Goal: Transaction & Acquisition: Purchase product/service

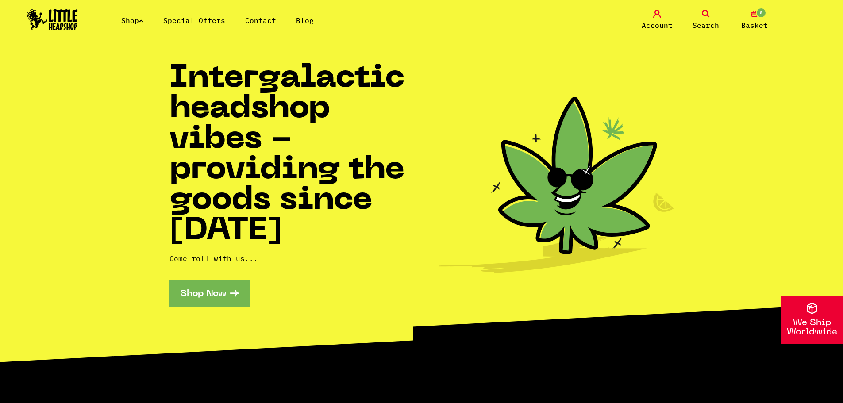
click at [127, 17] on link "Shop" at bounding box center [132, 20] width 22 height 9
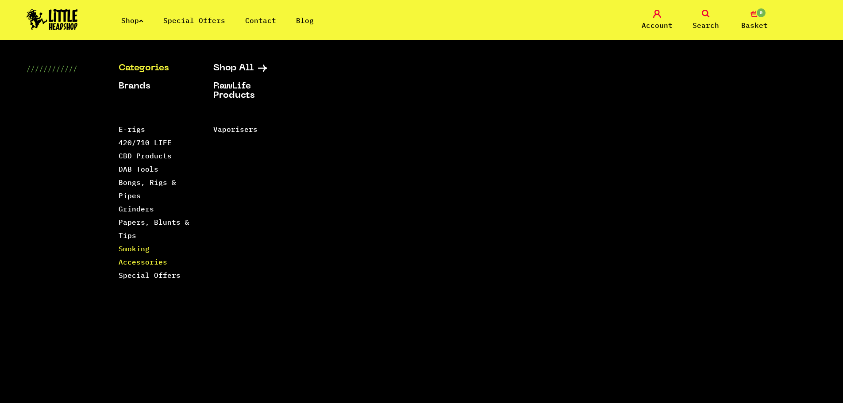
click at [144, 258] on link "Smoking Accessories" at bounding box center [143, 255] width 49 height 22
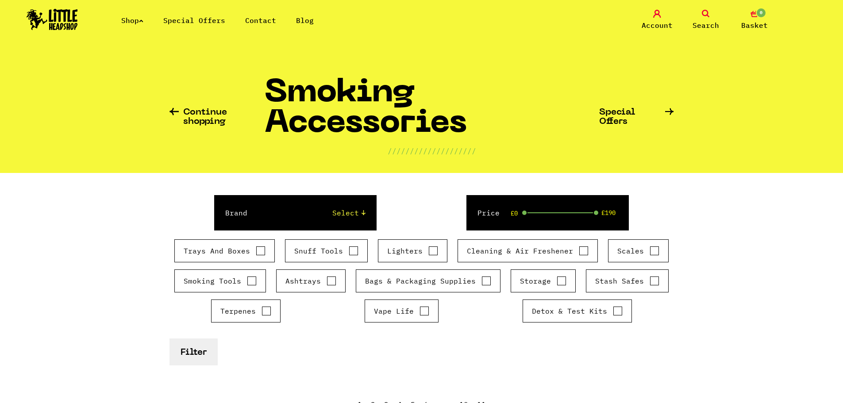
click at [557, 287] on div "Storage" at bounding box center [543, 280] width 65 height 23
click at [558, 284] on input "Storage" at bounding box center [562, 281] width 10 height 9
checkbox input "true"
click at [189, 350] on button "Filter" at bounding box center [193, 352] width 48 height 27
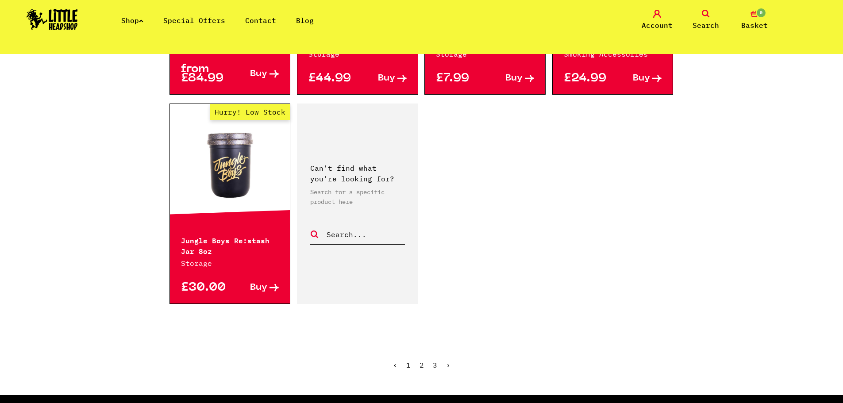
scroll to position [1549, 0]
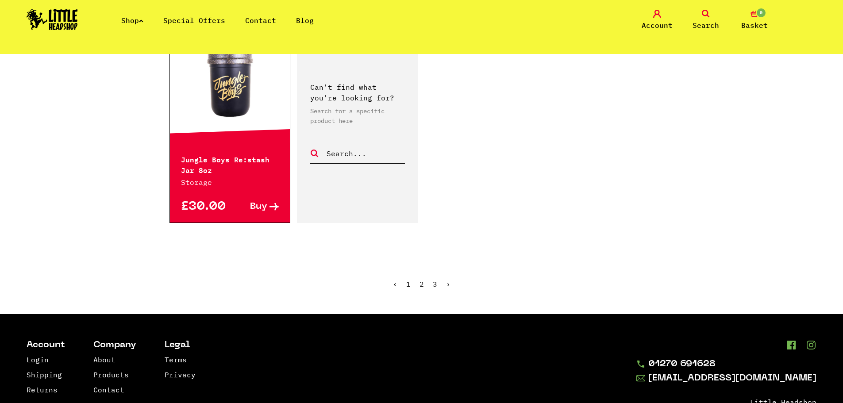
click at [448, 280] on link "›" at bounding box center [448, 284] width 4 height 9
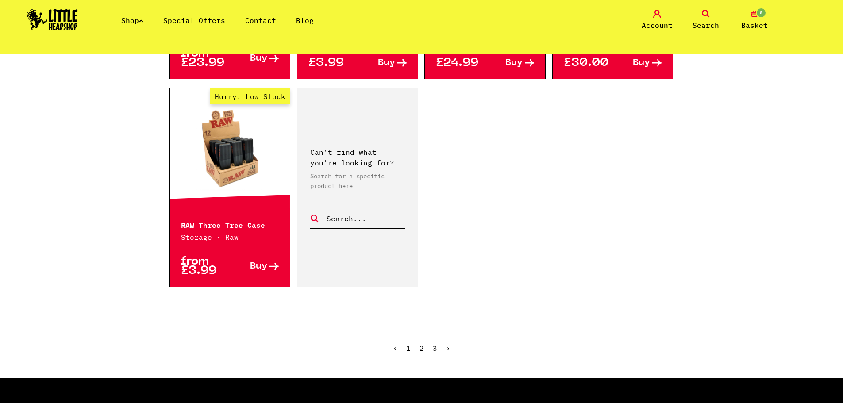
scroll to position [1416, 0]
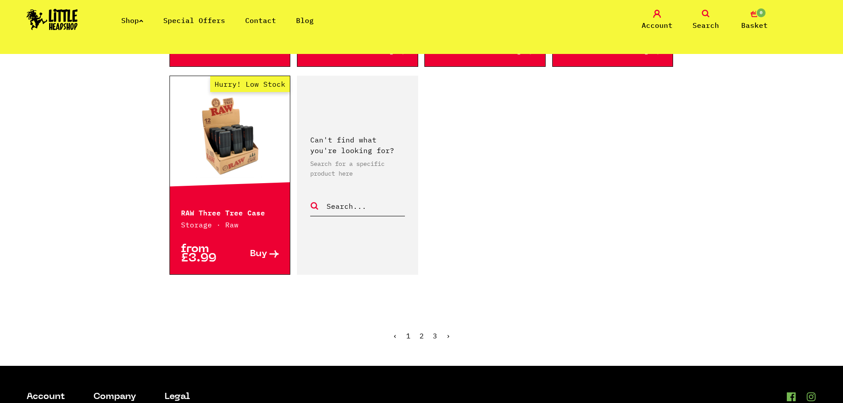
click at [446, 334] on link "›" at bounding box center [448, 335] width 4 height 9
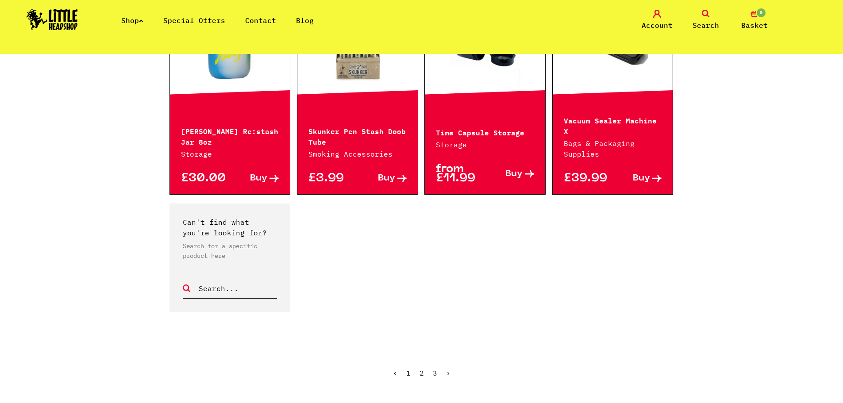
scroll to position [664, 0]
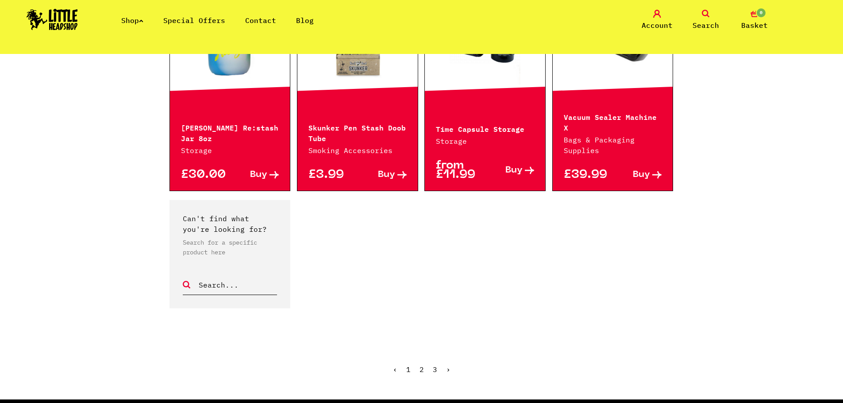
click at [447, 365] on span "›" at bounding box center [448, 369] width 4 height 9
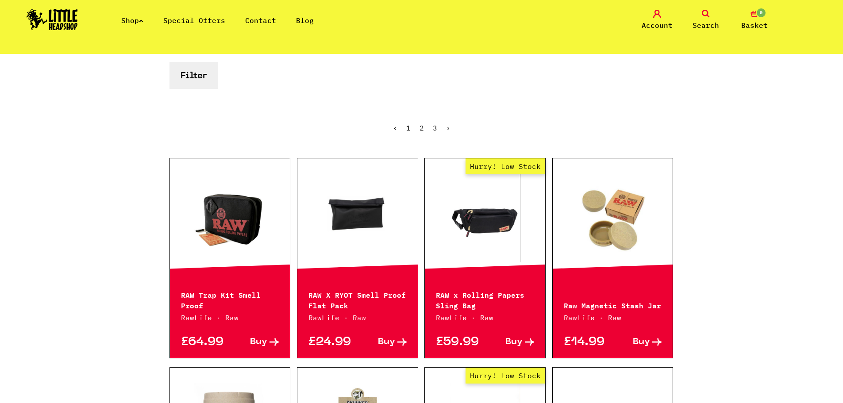
scroll to position [177, 0]
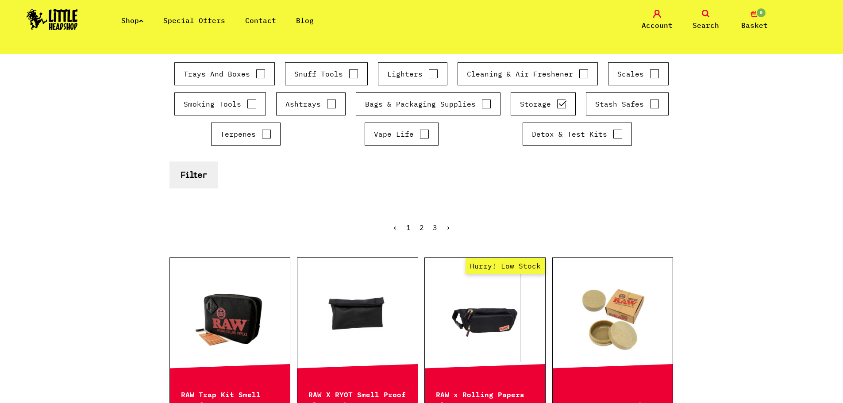
click at [558, 105] on input "Storage" at bounding box center [562, 104] width 10 height 9
checkbox input "false"
click at [330, 105] on input "Ashtrays" at bounding box center [332, 104] width 10 height 9
checkbox input "true"
click at [178, 179] on button "Filter" at bounding box center [193, 175] width 48 height 27
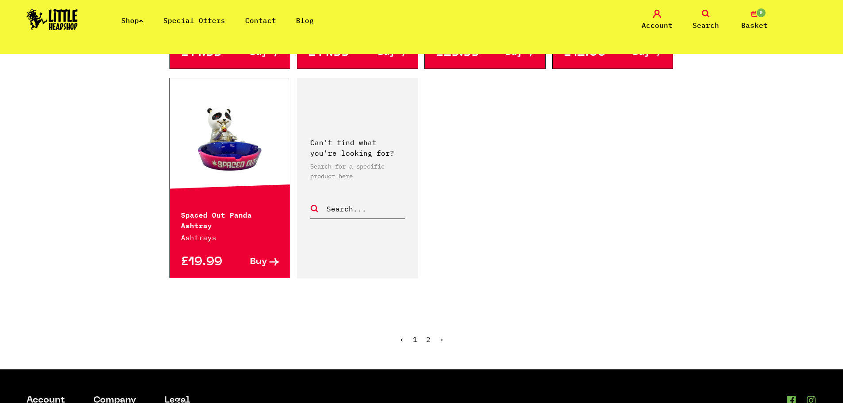
scroll to position [1545, 0]
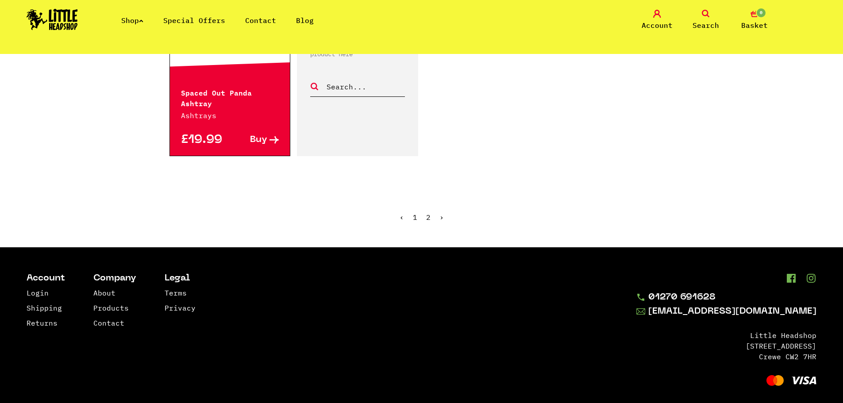
click at [440, 213] on link "›" at bounding box center [441, 217] width 4 height 9
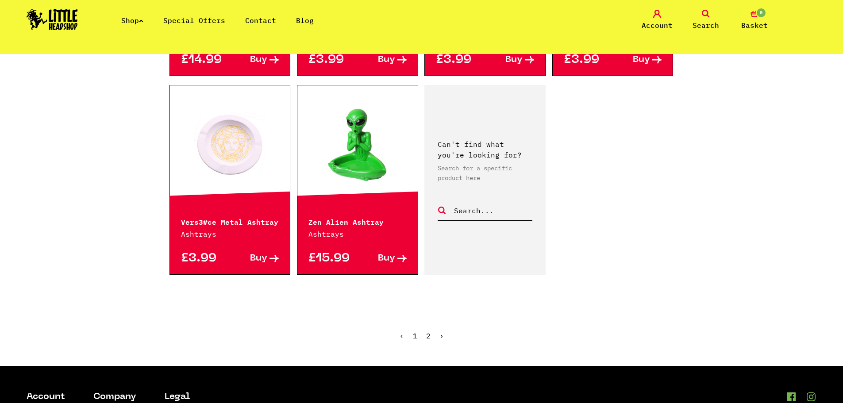
scroll to position [620, 0]
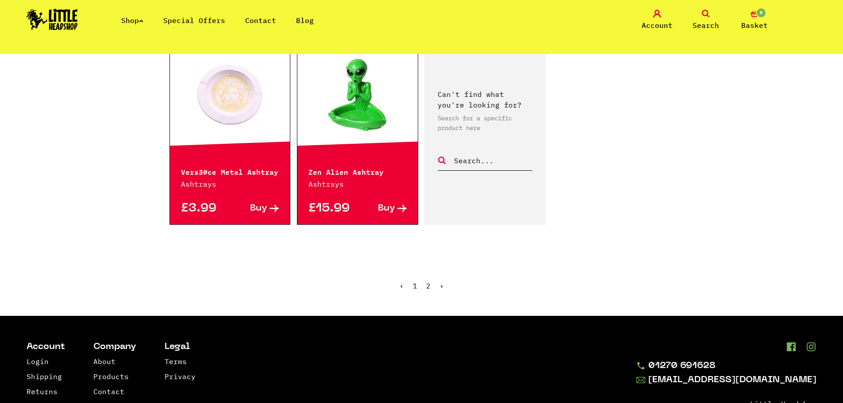
click at [143, 21] on icon at bounding box center [141, 21] width 4 height 4
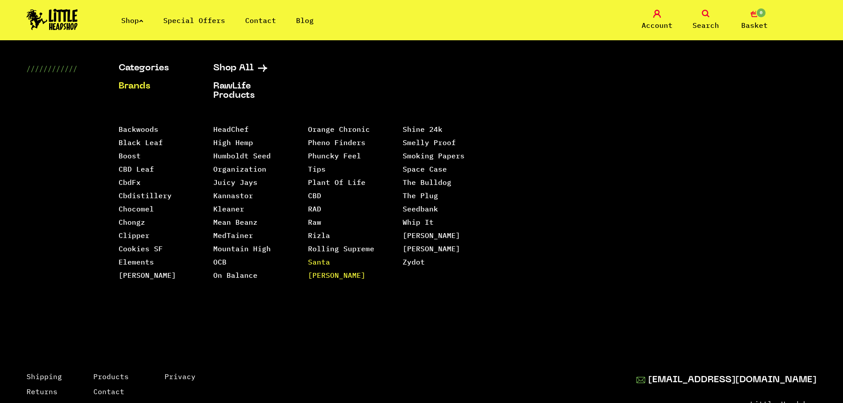
click at [325, 258] on link "Santa [PERSON_NAME]" at bounding box center [337, 269] width 58 height 22
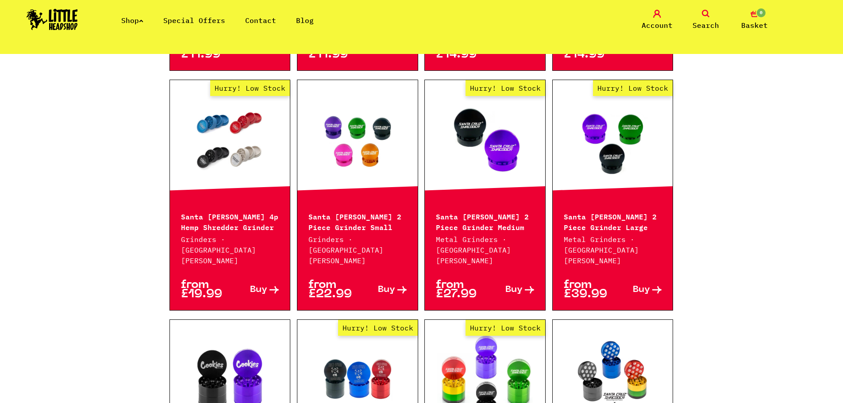
scroll to position [443, 0]
